Goal: Task Accomplishment & Management: Use online tool/utility

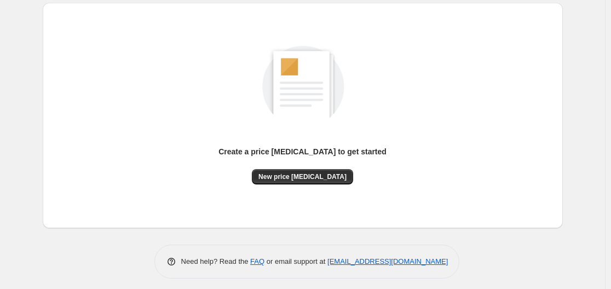
scroll to position [121, 0]
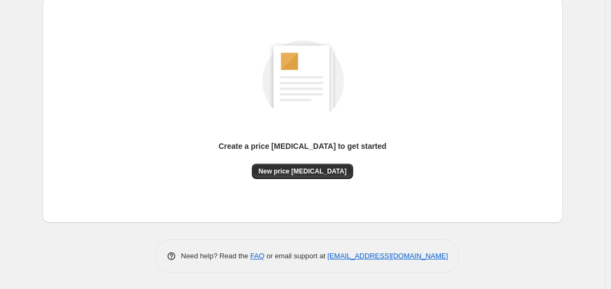
click at [313, 153] on div "Create a price [MEDICAL_DATA] to get started" at bounding box center [303, 148] width 168 height 14
click at [315, 170] on span "New price [MEDICAL_DATA]" at bounding box center [303, 171] width 88 height 9
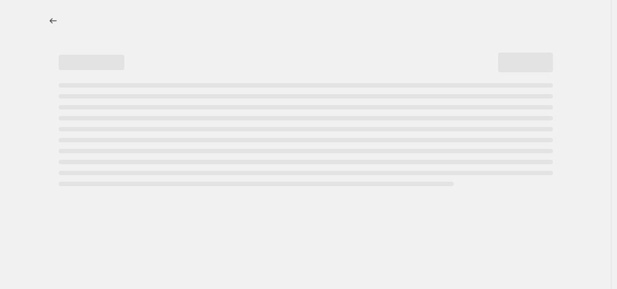
select select "percentage"
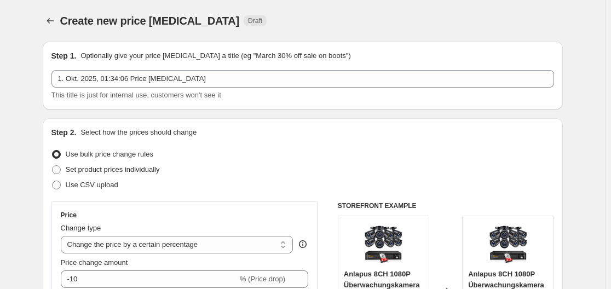
click at [106, 269] on div "Price change amount -10 % (Price drop)" at bounding box center [185, 273] width 248 height 31
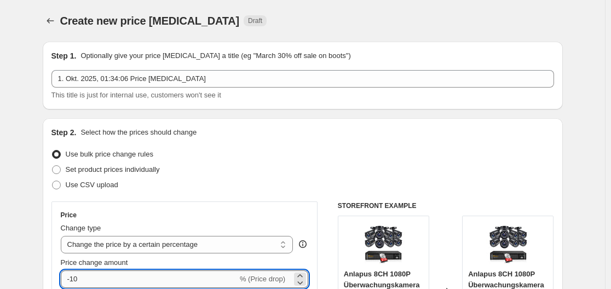
click at [95, 286] on input "-10" at bounding box center [149, 280] width 177 height 18
type input "-1"
type input "-30"
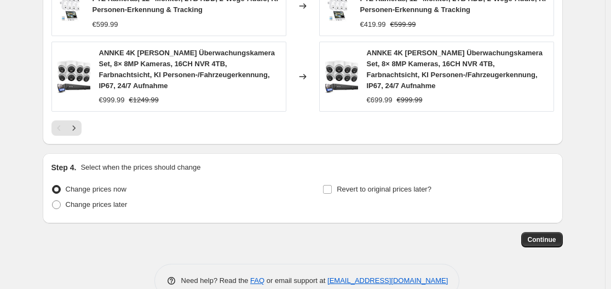
scroll to position [901, 0]
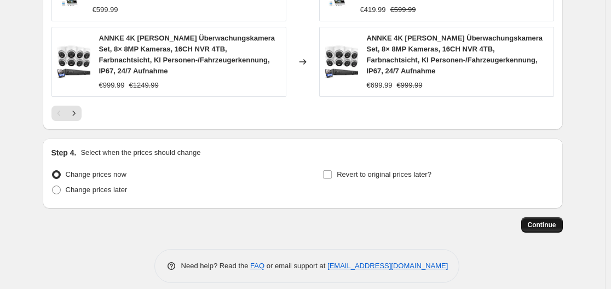
click at [548, 221] on span "Continue" at bounding box center [542, 225] width 28 height 9
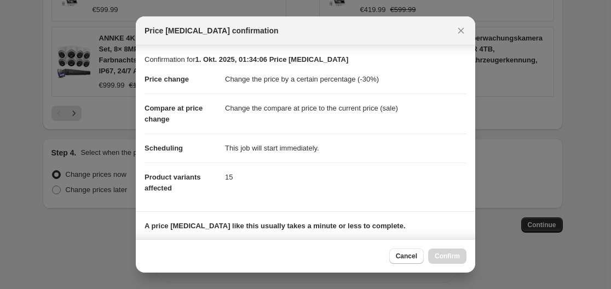
scroll to position [172, 0]
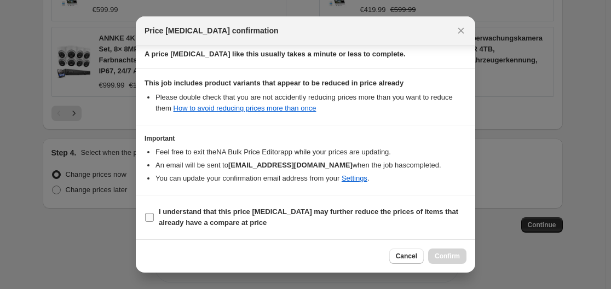
click at [202, 207] on span "I understand that this price [MEDICAL_DATA] may further reduce the prices of it…" at bounding box center [313, 218] width 308 height 22
click at [154, 213] on input "I understand that this price [MEDICAL_DATA] may further reduce the prices of it…" at bounding box center [149, 217] width 9 height 9
checkbox input "true"
click at [444, 260] on span "Confirm" at bounding box center [447, 256] width 25 height 9
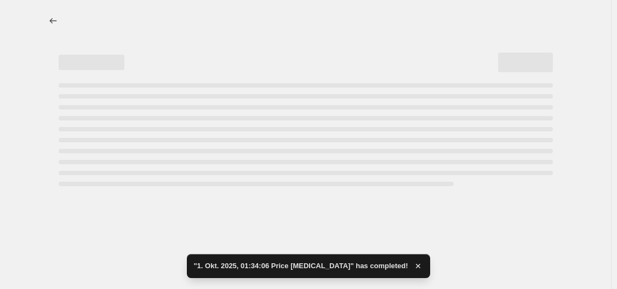
select select "percentage"
